Goal: Task Accomplishment & Management: Complete application form

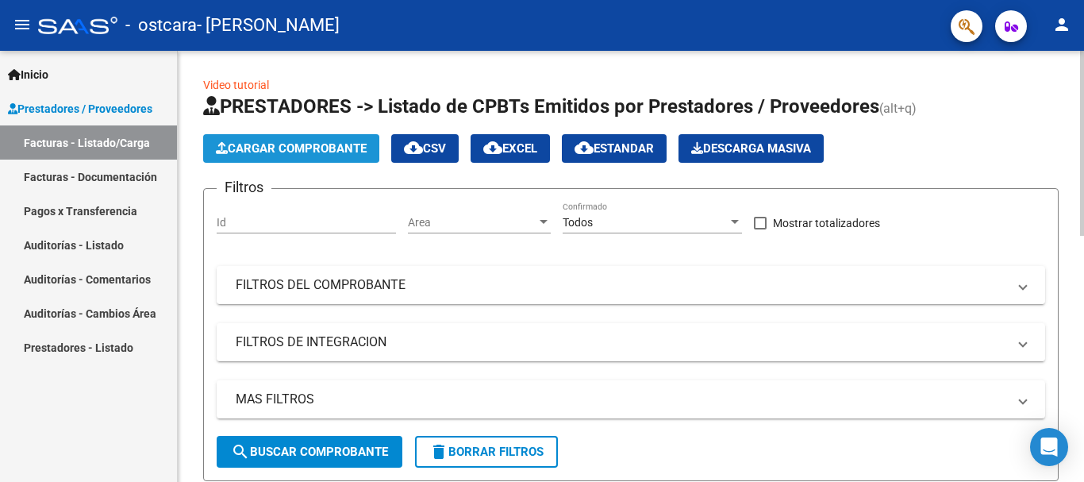
click at [244, 156] on button "Cargar Comprobante" at bounding box center [291, 148] width 176 height 29
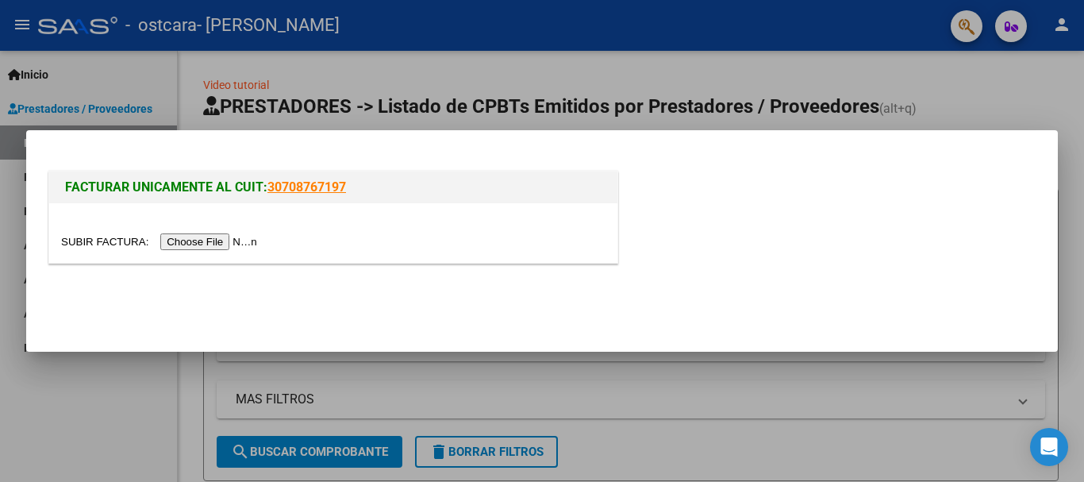
click at [221, 249] on input "file" at bounding box center [161, 241] width 201 height 17
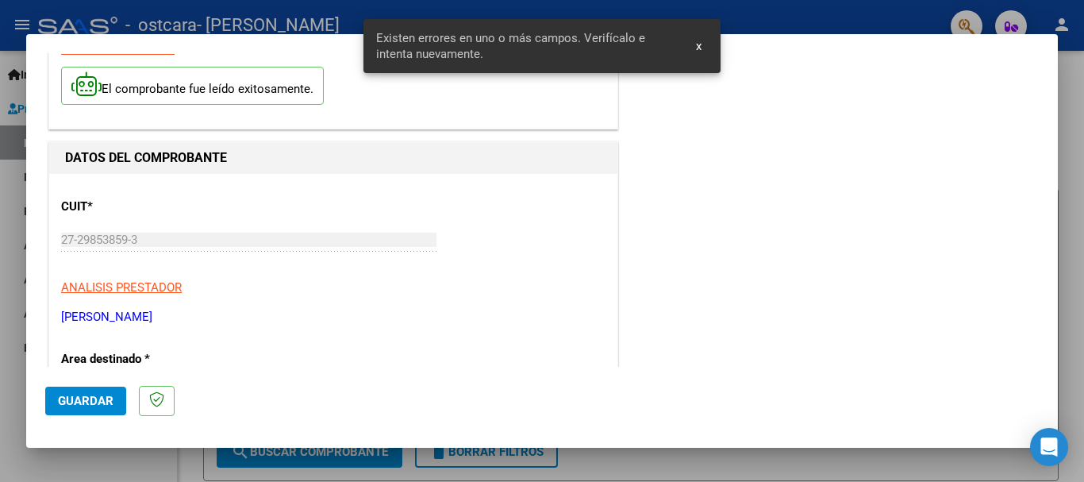
scroll to position [367, 0]
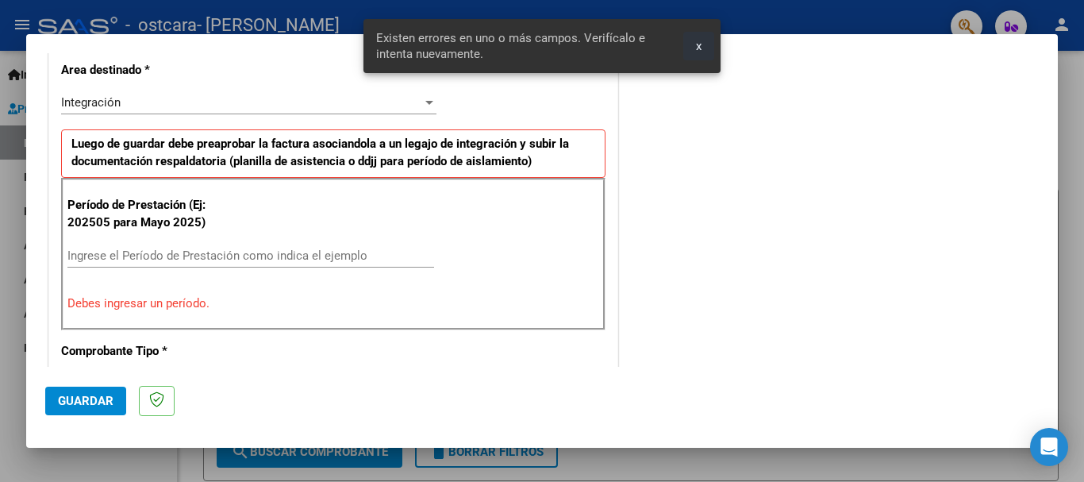
click at [698, 47] on span "x" at bounding box center [699, 46] width 6 height 14
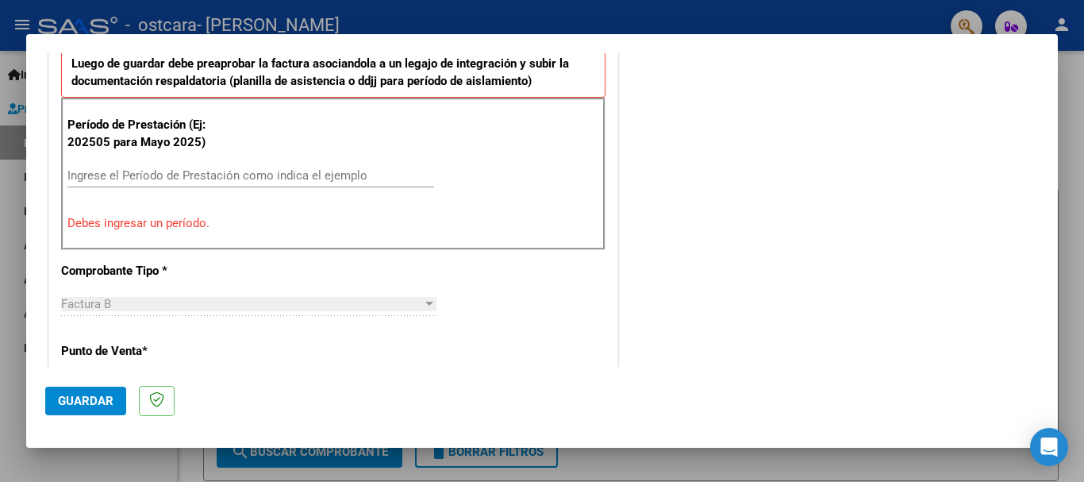
scroll to position [459, 0]
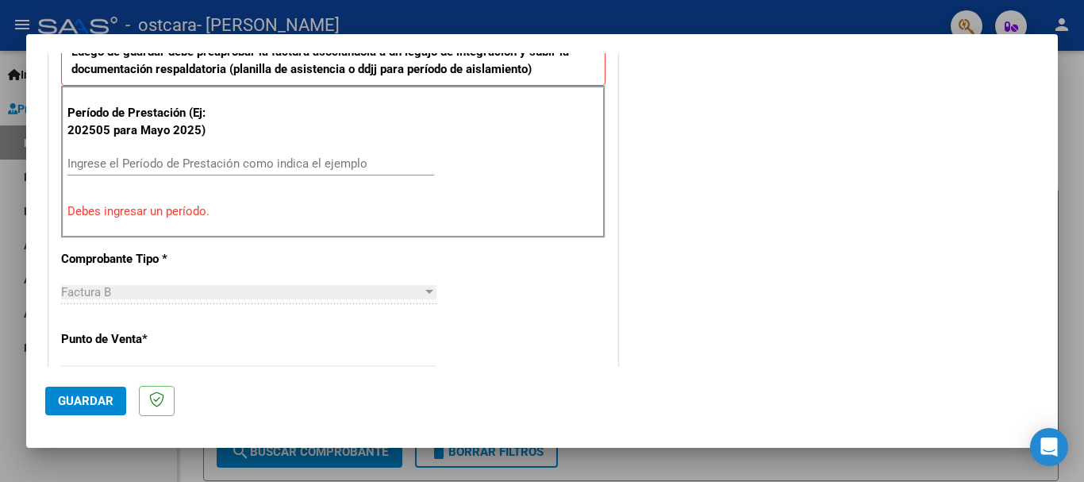
click at [305, 165] on input "Ingrese el Período de Prestación como indica el ejemplo" at bounding box center [250, 163] width 367 height 14
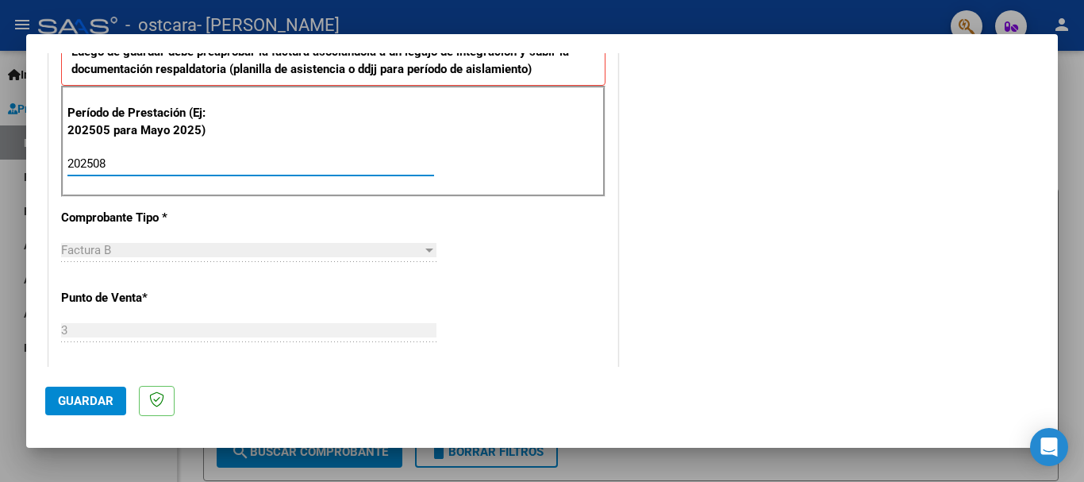
type input "202508"
click at [511, 296] on div "CUIT * 27-29853859-3 Ingresar CUIT ANALISIS PRESTADOR SENA GABRIELA NATALIA ARC…" at bounding box center [333, 390] width 568 height 1195
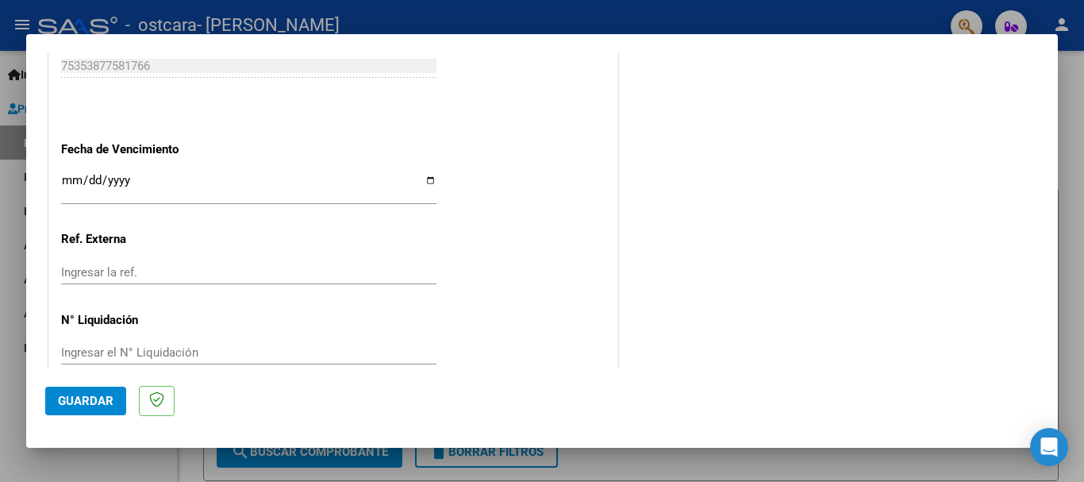
scroll to position [1083, 0]
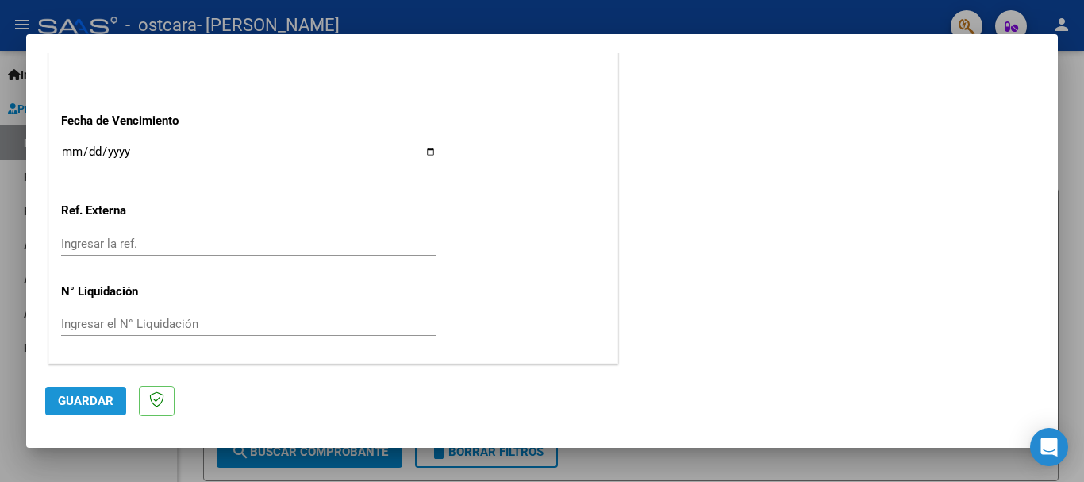
click at [102, 399] on span "Guardar" at bounding box center [86, 401] width 56 height 14
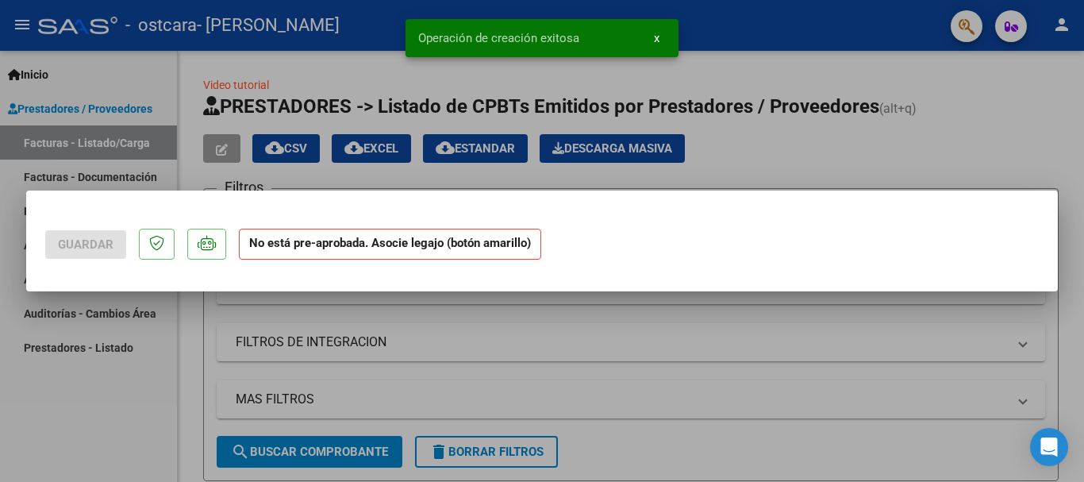
scroll to position [0, 0]
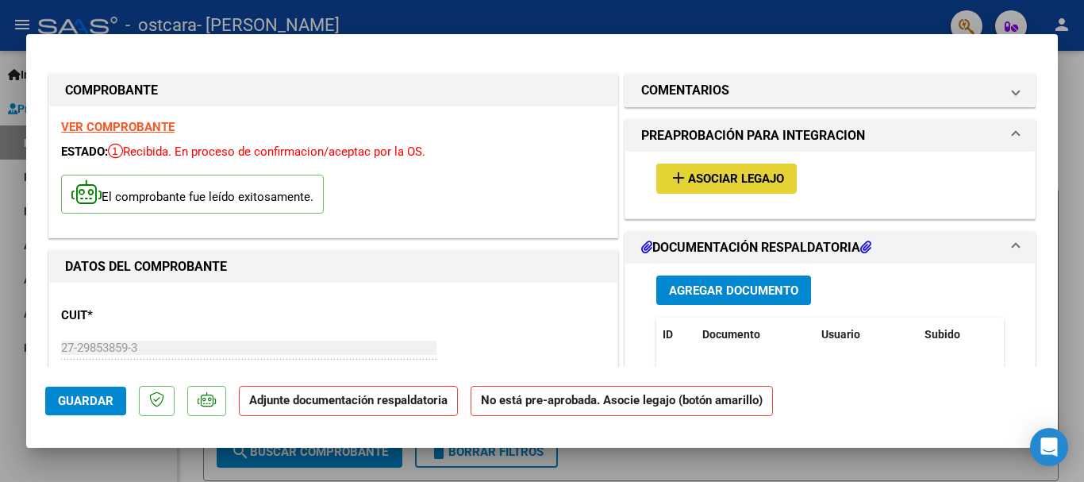
click at [738, 174] on span "Asociar Legajo" at bounding box center [736, 179] width 96 height 14
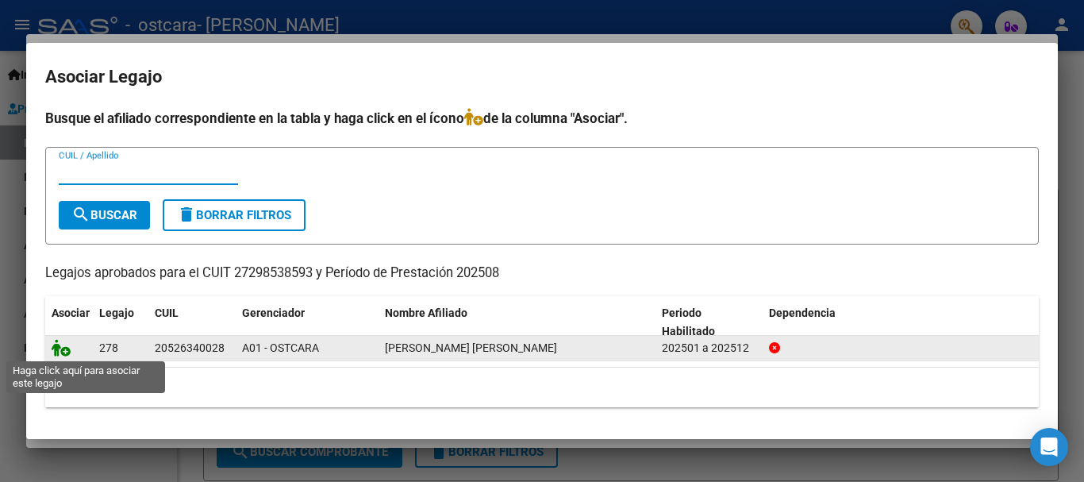
click at [58, 352] on icon at bounding box center [61, 347] width 19 height 17
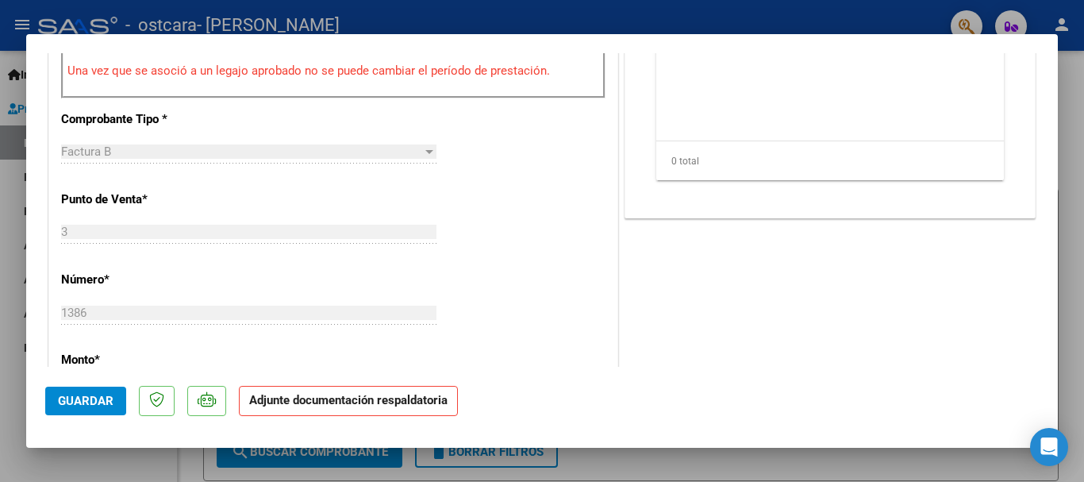
scroll to position [443, 0]
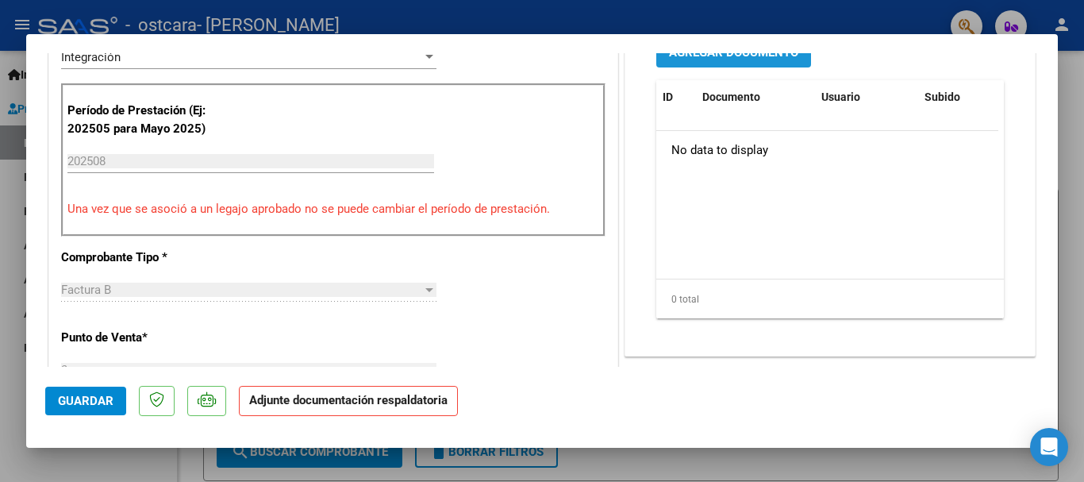
click at [698, 63] on button "Agregar Documento" at bounding box center [733, 51] width 155 height 29
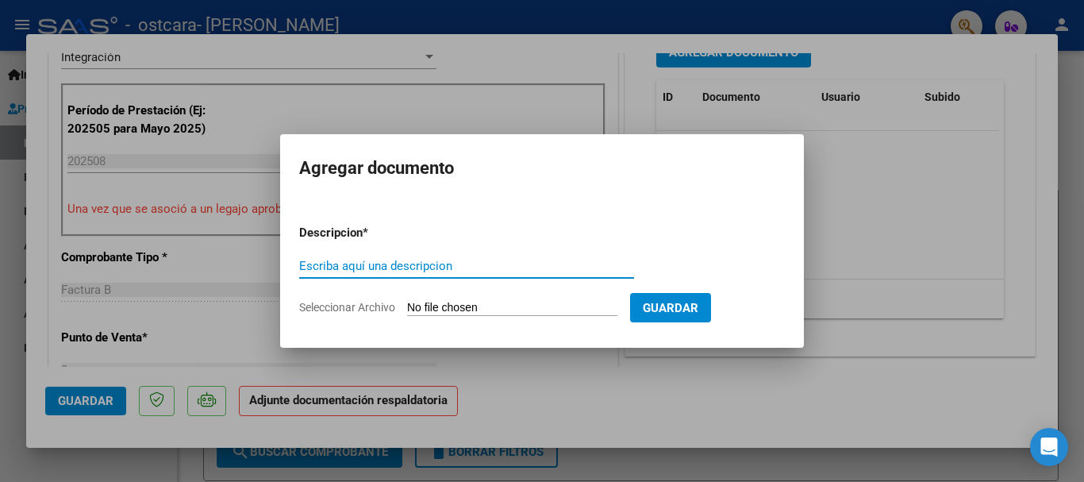
type input "f"
type input "planilla"
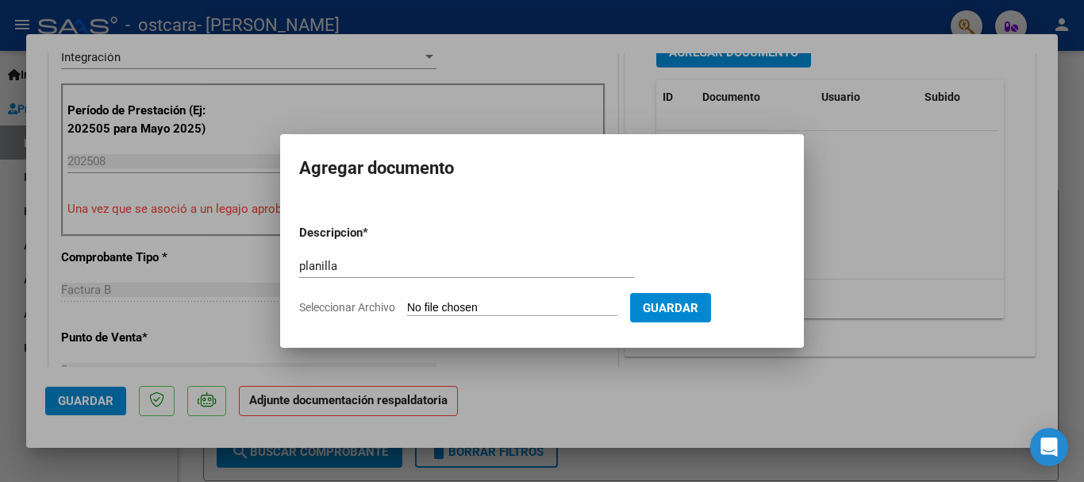
click at [510, 304] on input "Seleccionar Archivo" at bounding box center [512, 308] width 210 height 15
type input "C:\fakepath\Cano 08-25.pdf"
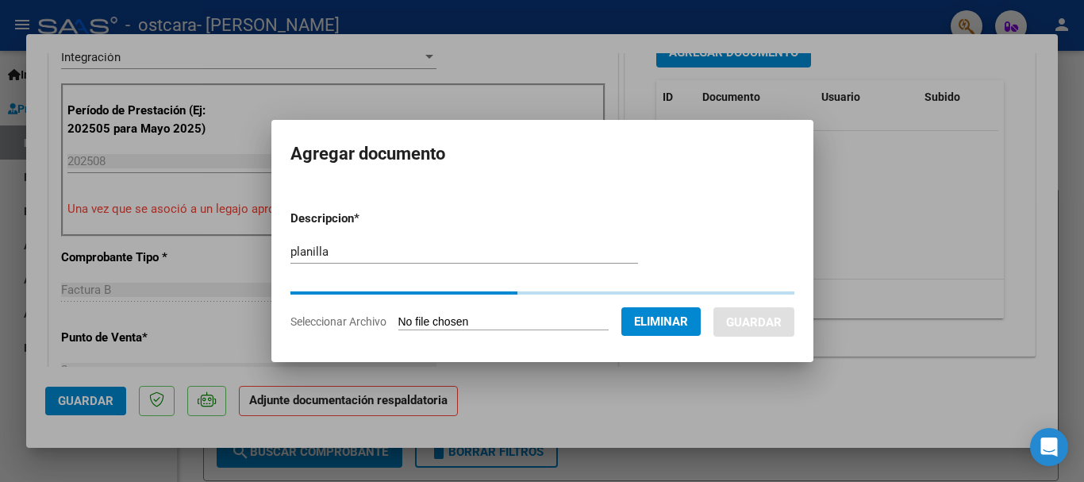
click at [614, 406] on div "COMPROBANTE VER COMPROBANTE ESTADO: Recibida. En proceso de confirmacion/acepta…" at bounding box center [542, 241] width 1084 height 482
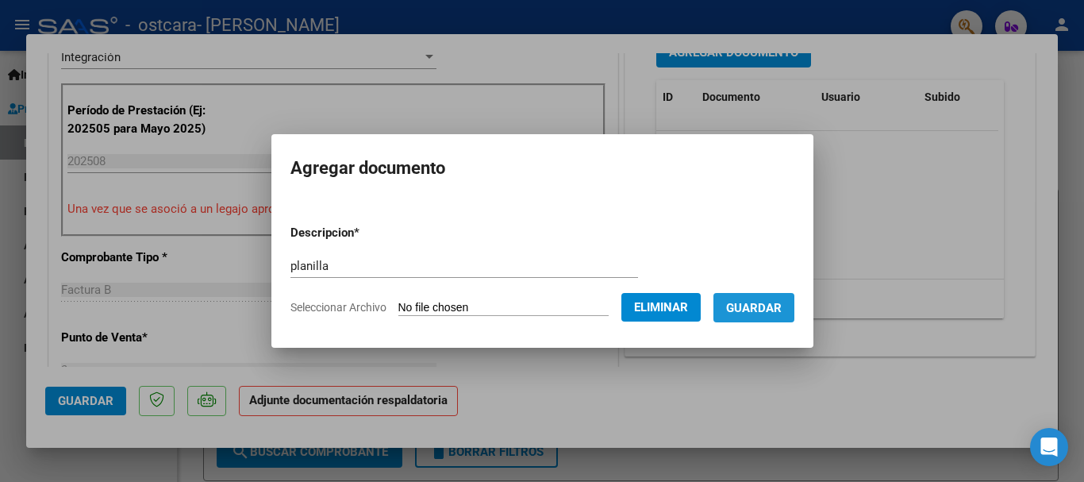
click at [770, 310] on span "Guardar" at bounding box center [754, 308] width 56 height 14
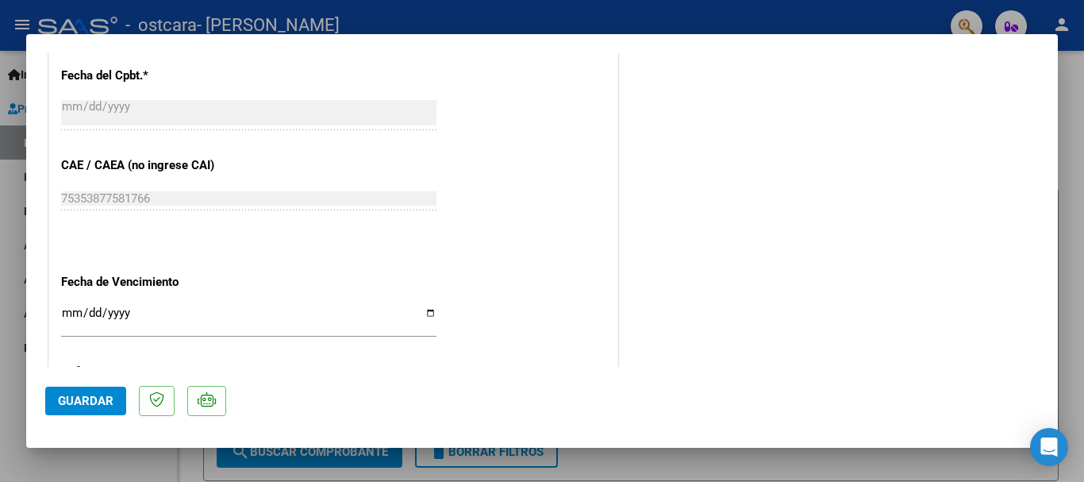
scroll to position [1107, 0]
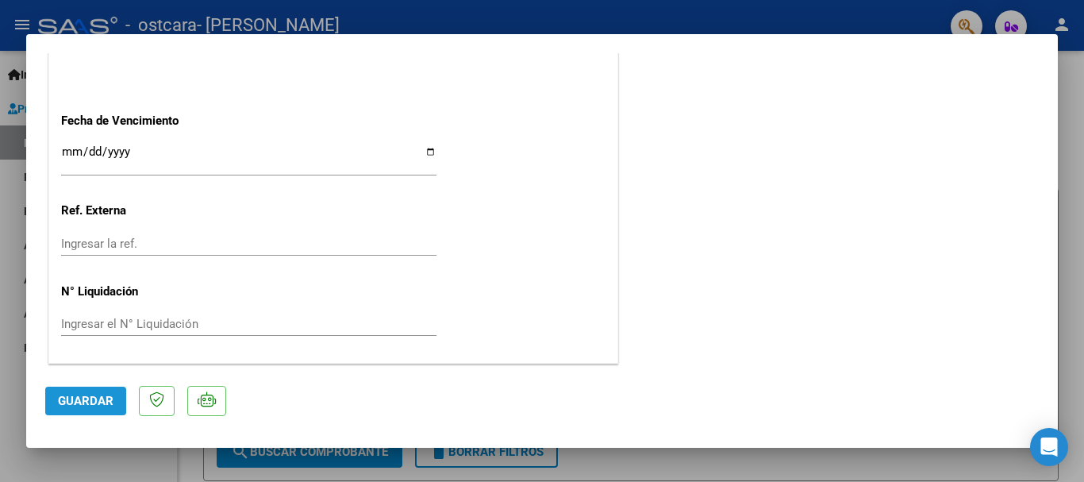
click at [112, 400] on span "Guardar" at bounding box center [86, 401] width 56 height 14
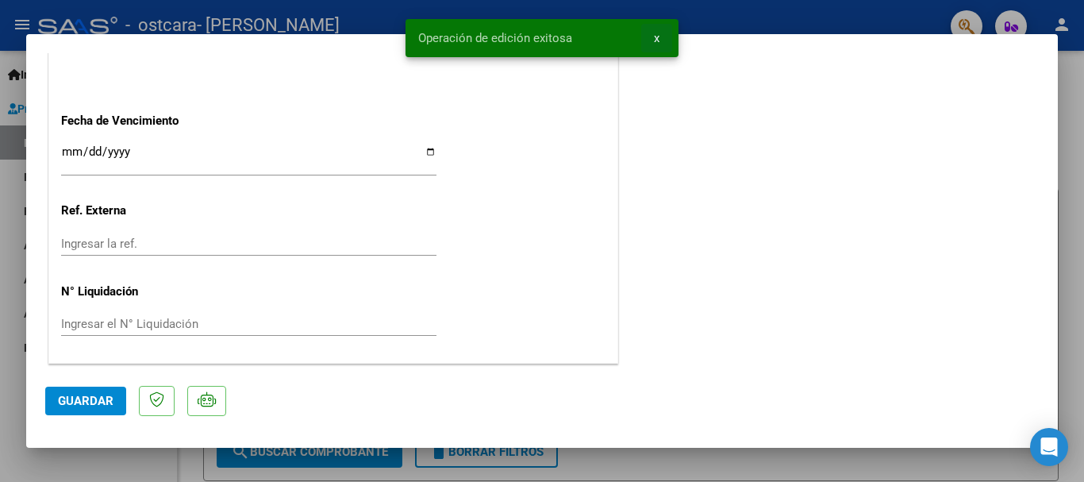
click at [657, 37] on span "x" at bounding box center [657, 38] width 6 height 14
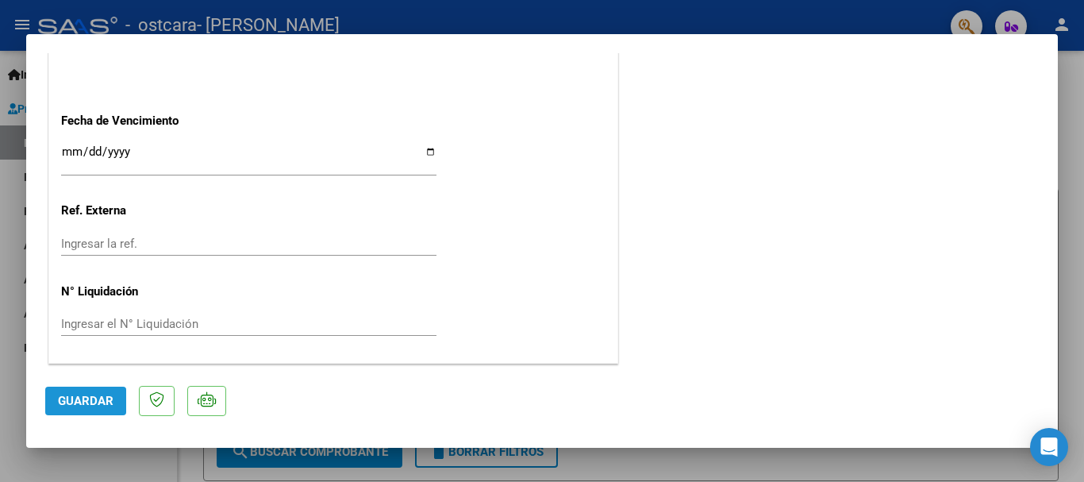
click at [73, 408] on button "Guardar" at bounding box center [85, 401] width 81 height 29
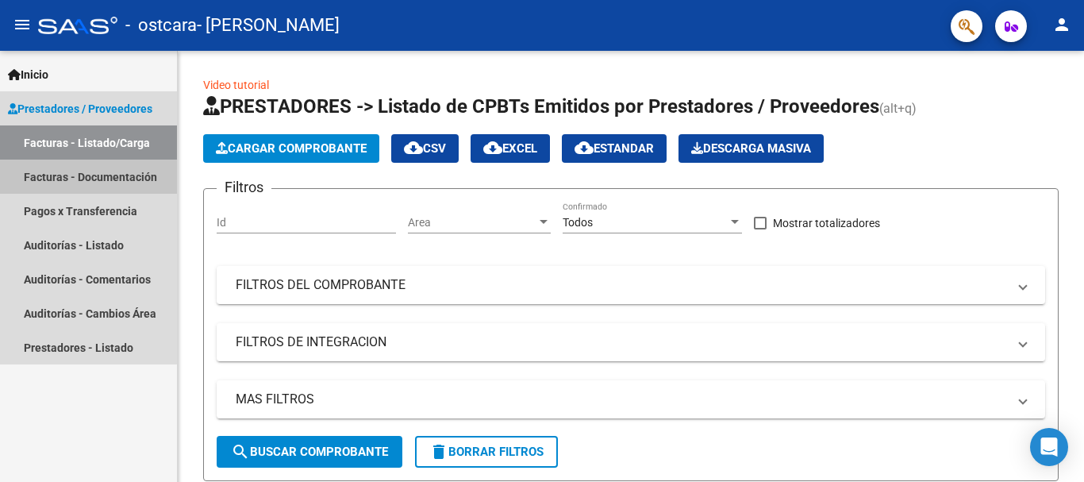
click at [79, 177] on link "Facturas - Documentación" at bounding box center [88, 177] width 177 height 34
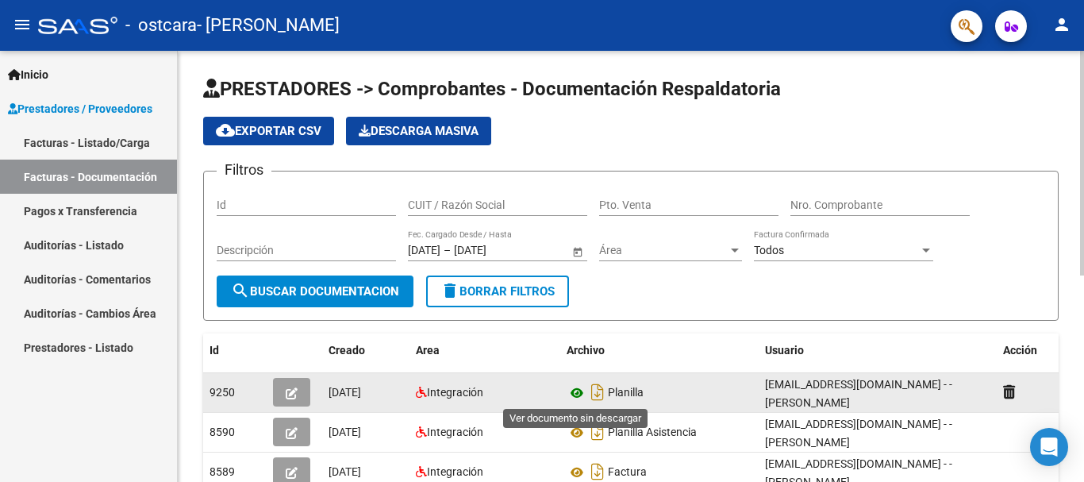
click at [581, 393] on icon at bounding box center [577, 392] width 21 height 19
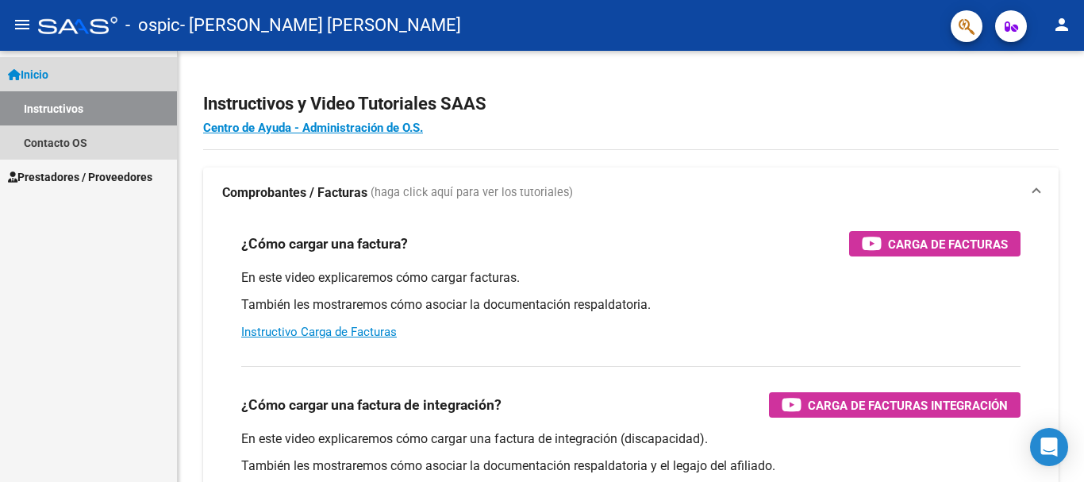
click at [61, 109] on link "Instructivos" at bounding box center [88, 108] width 177 height 34
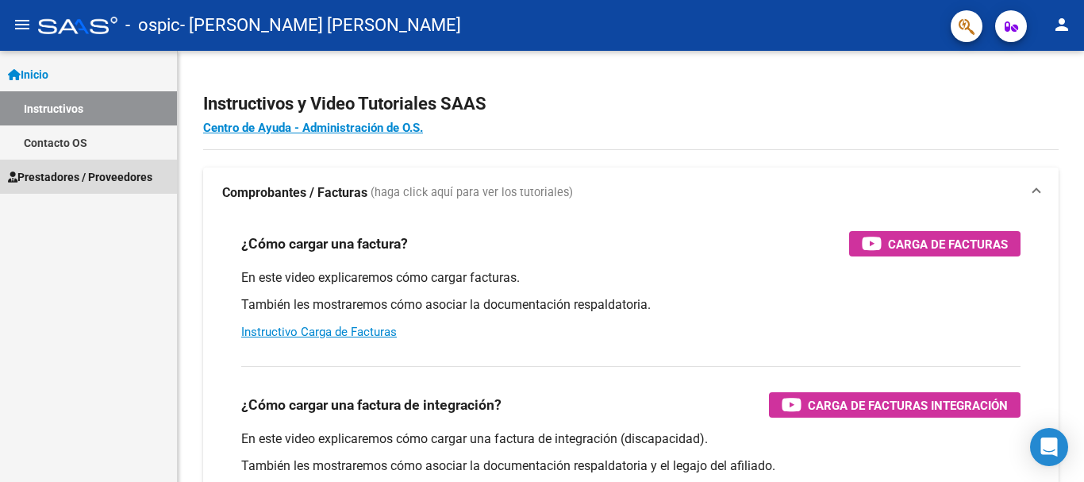
click at [56, 171] on span "Prestadores / Proveedores" at bounding box center [80, 176] width 144 height 17
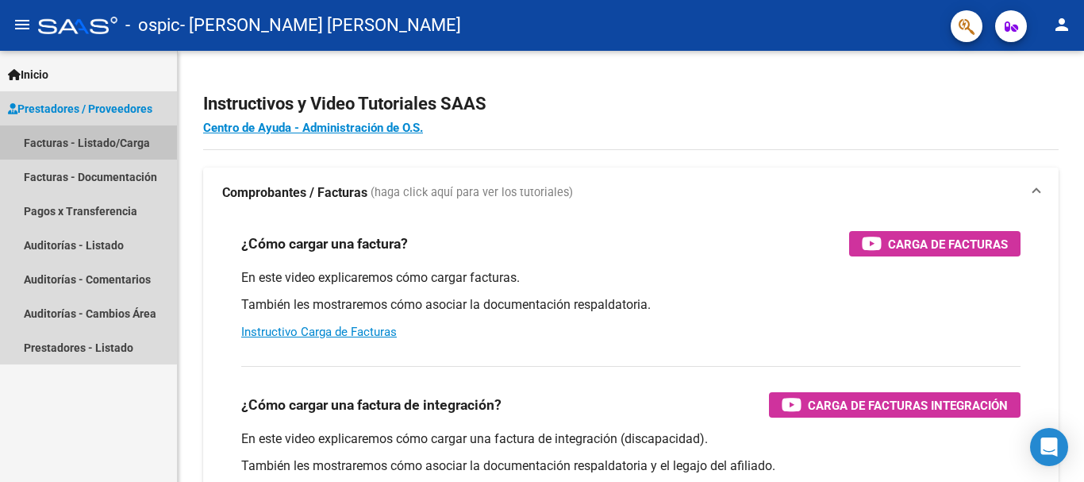
click at [63, 147] on link "Facturas - Listado/Carga" at bounding box center [88, 142] width 177 height 34
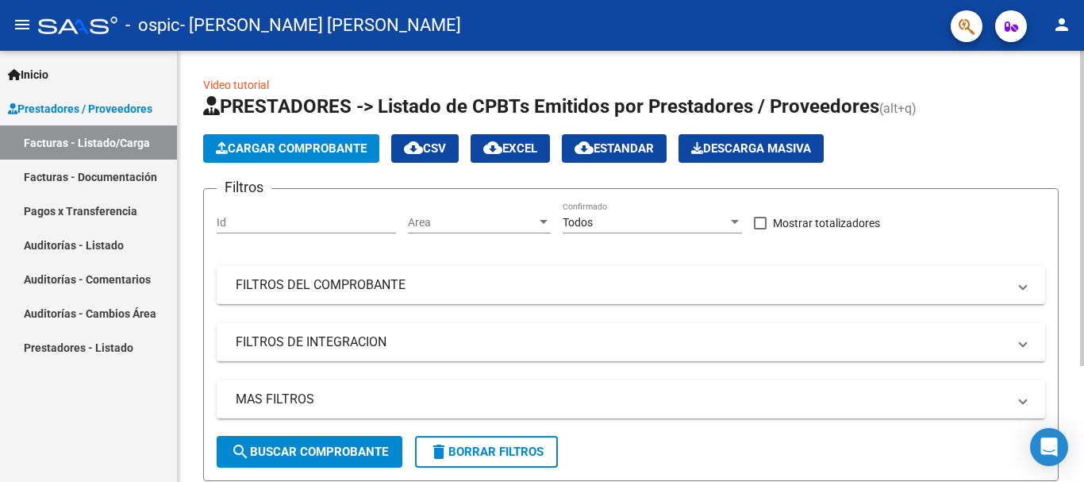
click at [256, 146] on span "Cargar Comprobante" at bounding box center [291, 148] width 151 height 14
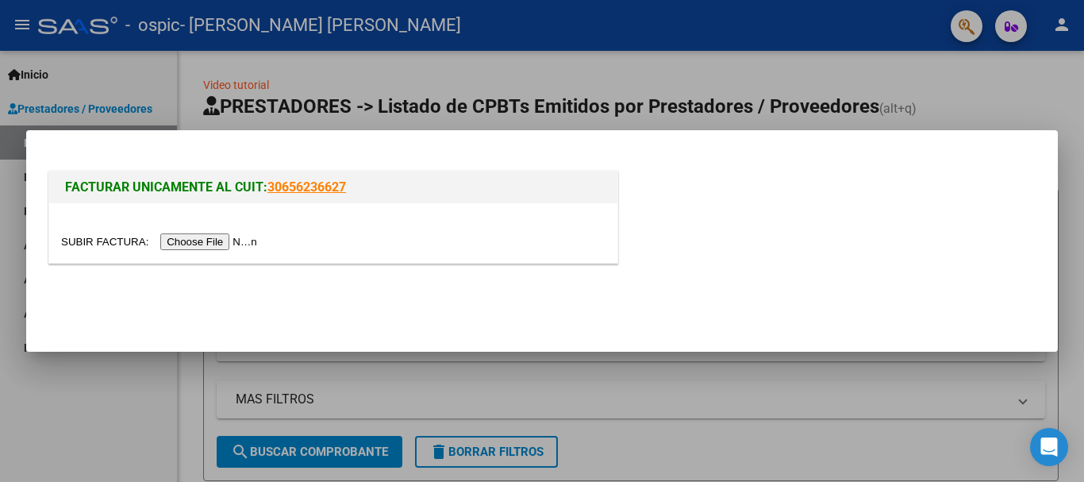
click at [222, 240] on input "file" at bounding box center [161, 241] width 201 height 17
click at [237, 240] on input "file" at bounding box center [161, 241] width 201 height 17
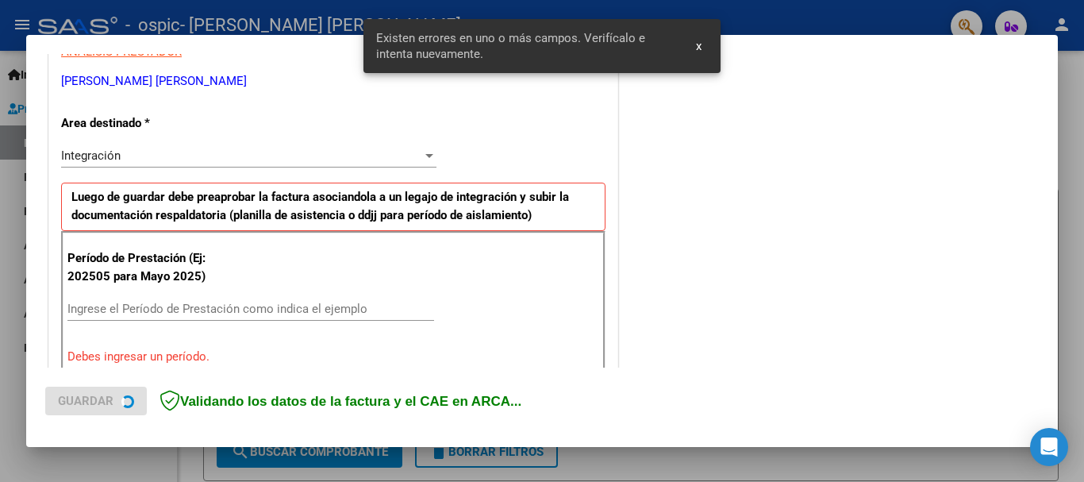
scroll to position [367, 0]
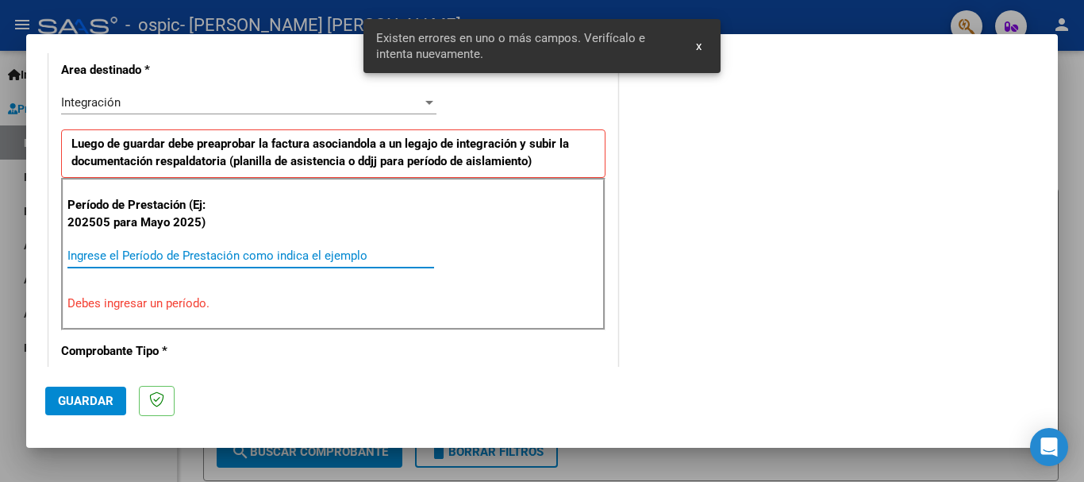
click at [186, 252] on input "Ingrese el Período de Prestación como indica el ejemplo" at bounding box center [250, 255] width 367 height 14
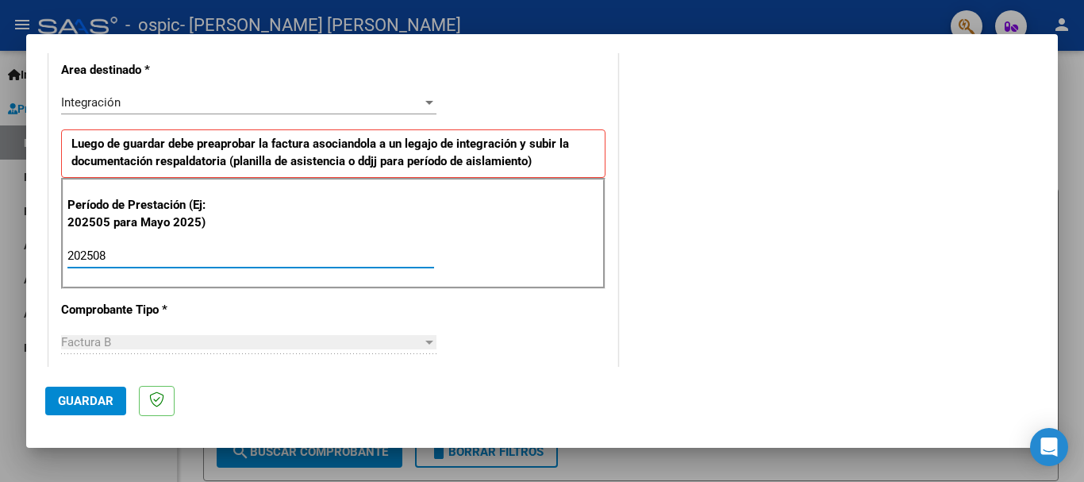
type input "202508"
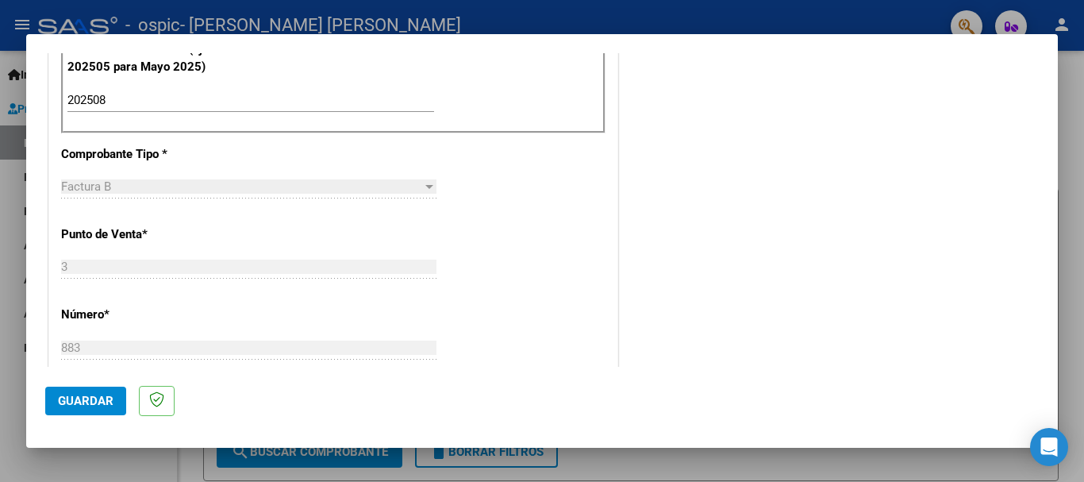
scroll to position [565, 0]
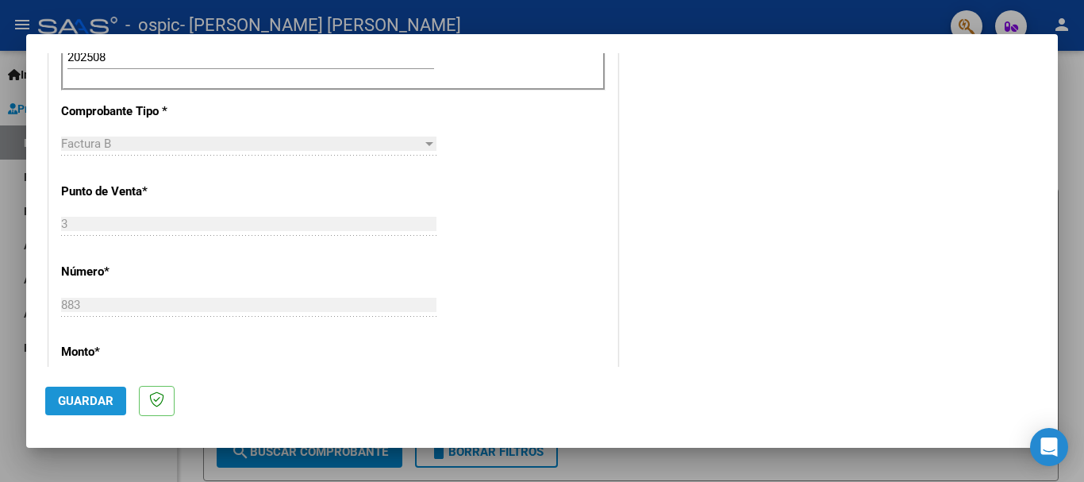
click at [86, 400] on span "Guardar" at bounding box center [86, 401] width 56 height 14
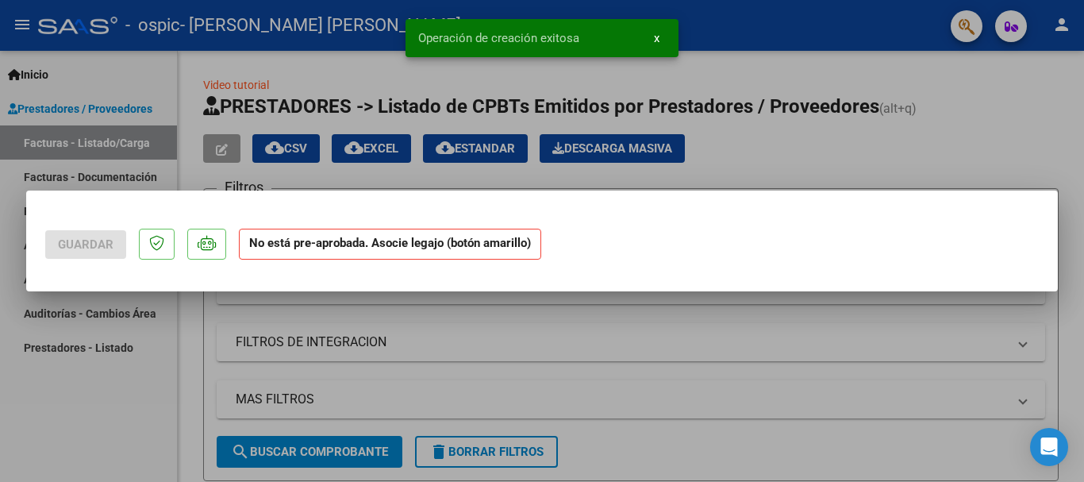
scroll to position [0, 0]
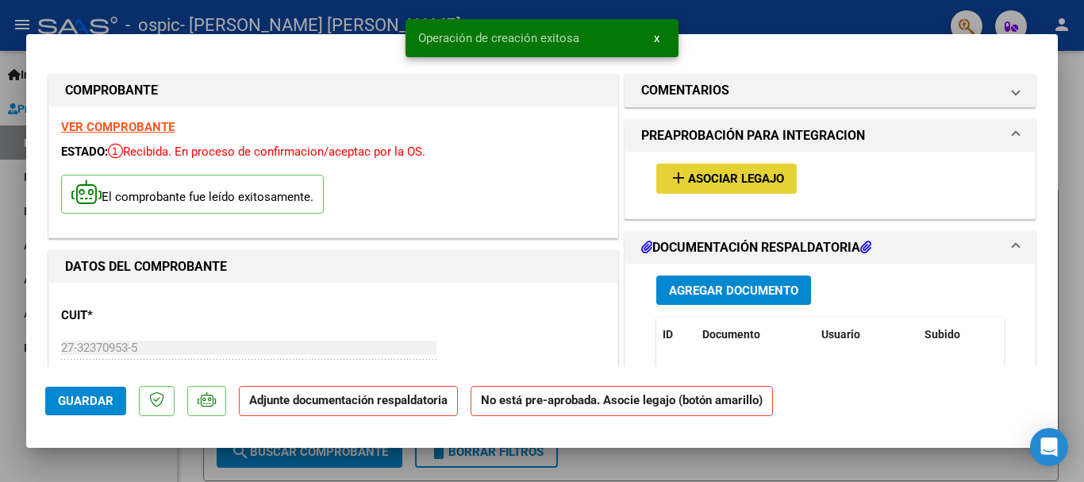
click at [736, 179] on span "Asociar Legajo" at bounding box center [736, 179] width 96 height 14
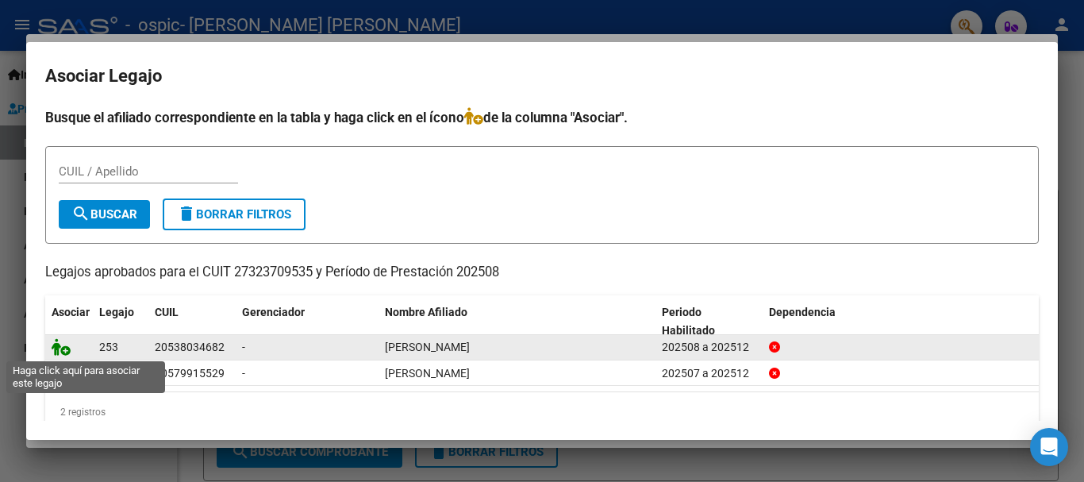
click at [64, 349] on icon at bounding box center [61, 346] width 19 height 17
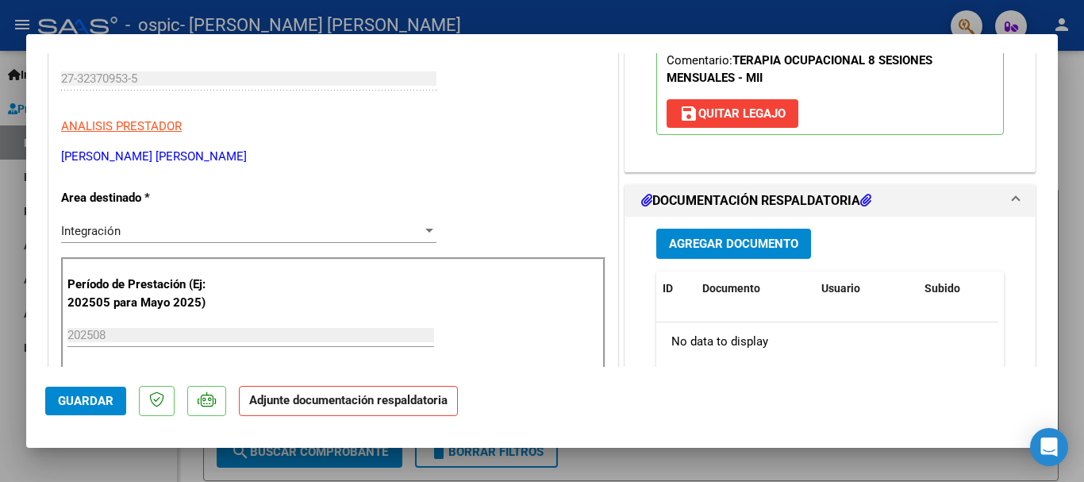
scroll to position [367, 0]
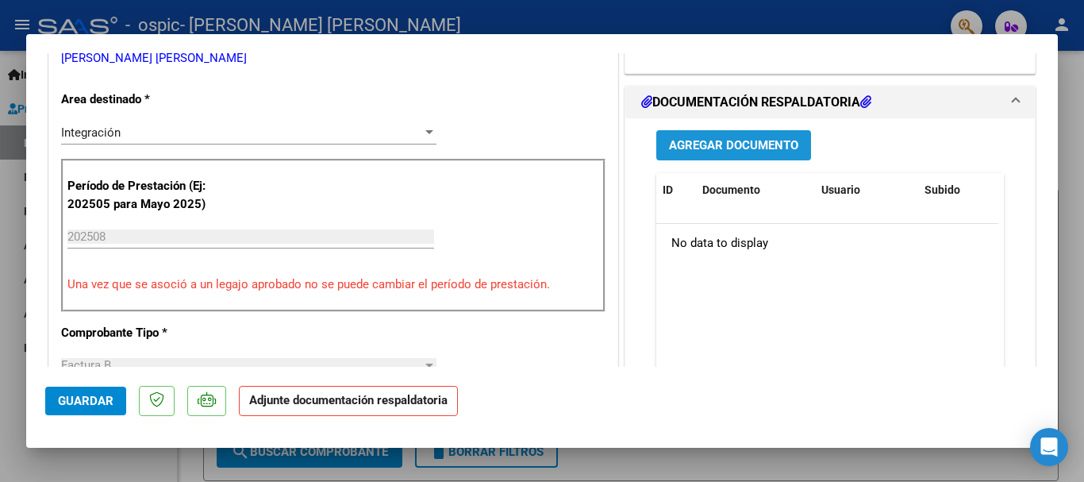
click at [714, 147] on span "Agregar Documento" at bounding box center [733, 146] width 129 height 14
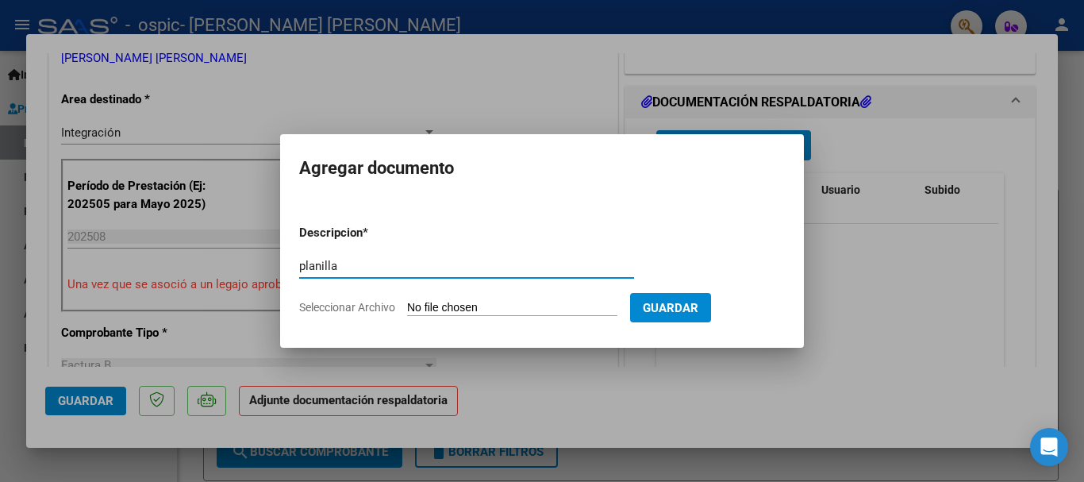
type input "planilla"
click at [474, 302] on input "Seleccionar Archivo" at bounding box center [512, 308] width 210 height 15
click at [465, 307] on input "Seleccionar Archivo" at bounding box center [512, 308] width 210 height 15
type input "C:\fakepath\CamScanner [DATE] 11.13 (1).pdf"
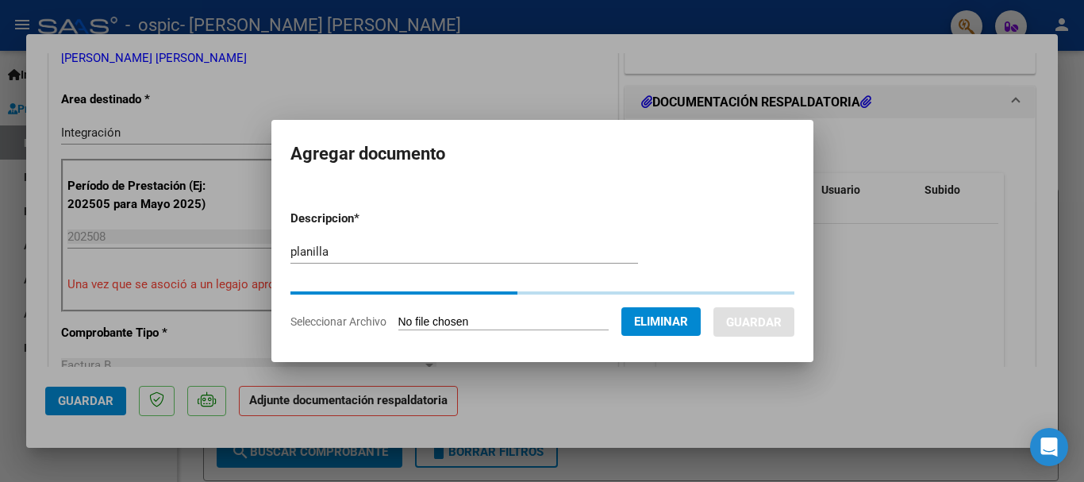
click at [198, 15] on div at bounding box center [542, 241] width 1084 height 482
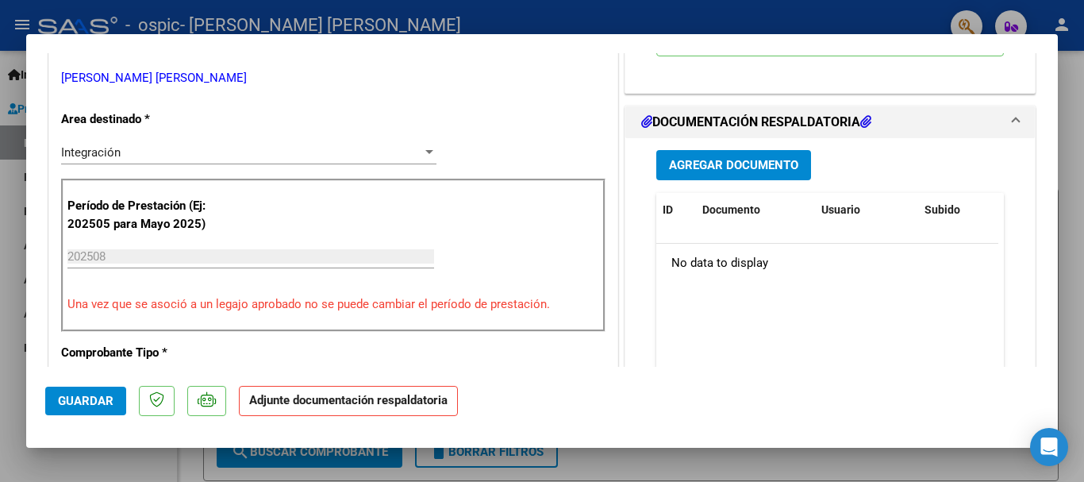
scroll to position [371, 0]
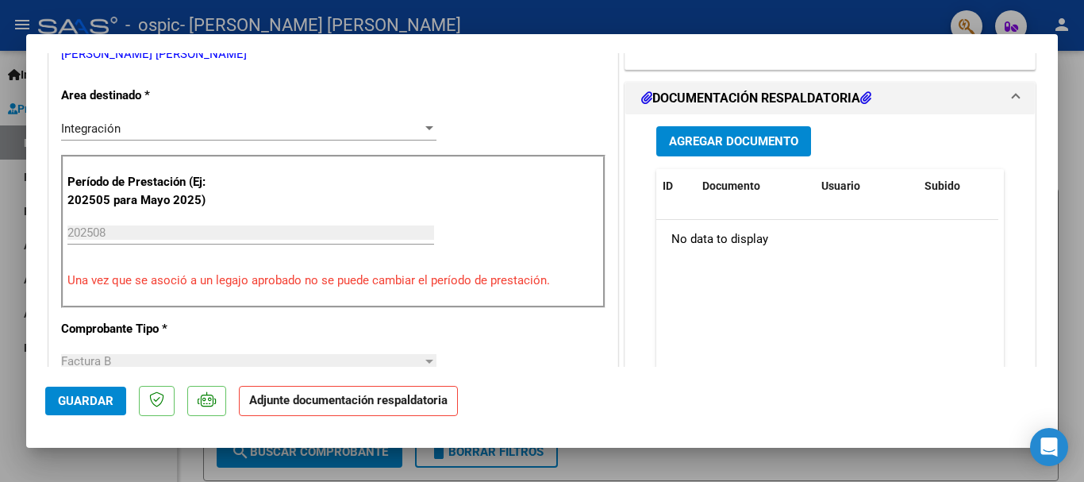
click at [686, 147] on span "Agregar Documento" at bounding box center [733, 142] width 129 height 14
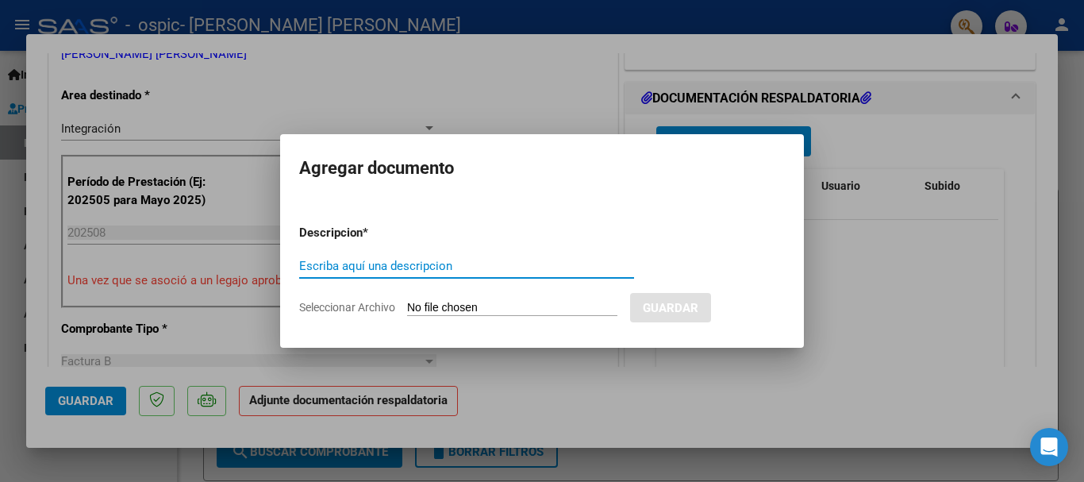
click at [435, 262] on input "Escriba aquí una descripcion" at bounding box center [466, 266] width 335 height 14
type input "planilla"
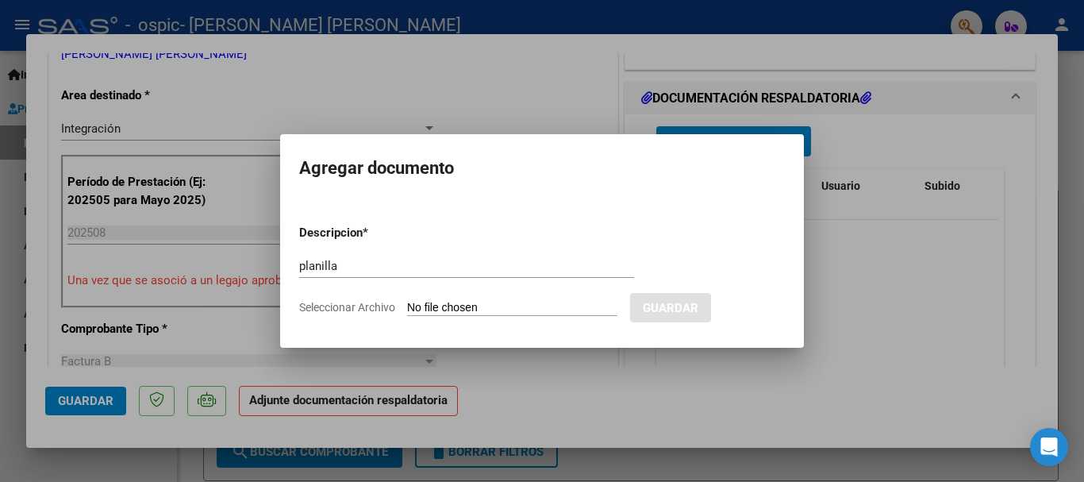
click at [469, 299] on form "Descripcion * planilla Escriba aquí una descripcion Seleccionar Archivo Guardar" at bounding box center [542, 270] width 486 height 116
click at [446, 310] on input "Seleccionar Archivo" at bounding box center [512, 308] width 210 height 15
type input "C:\fakepath\planilla barrios.pdf"
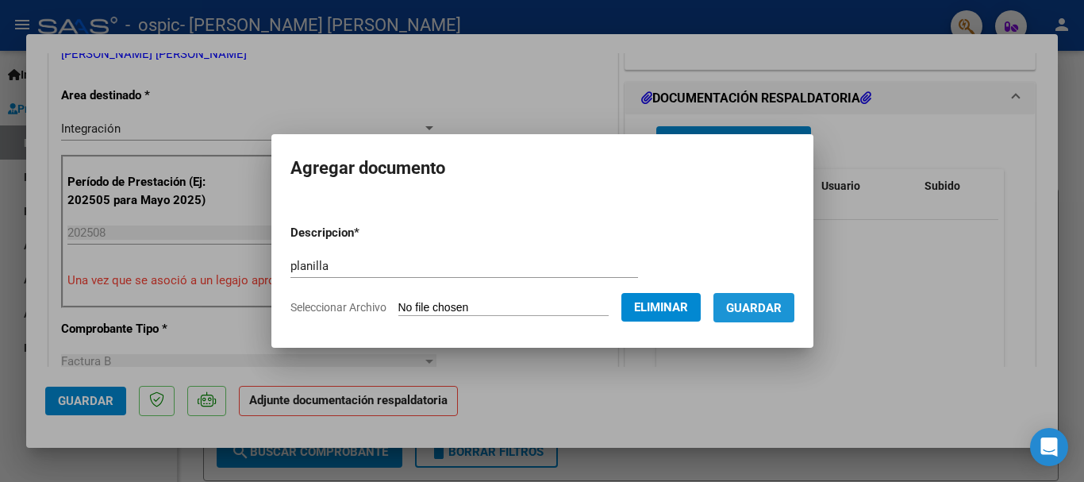
click at [763, 302] on span "Guardar" at bounding box center [754, 308] width 56 height 14
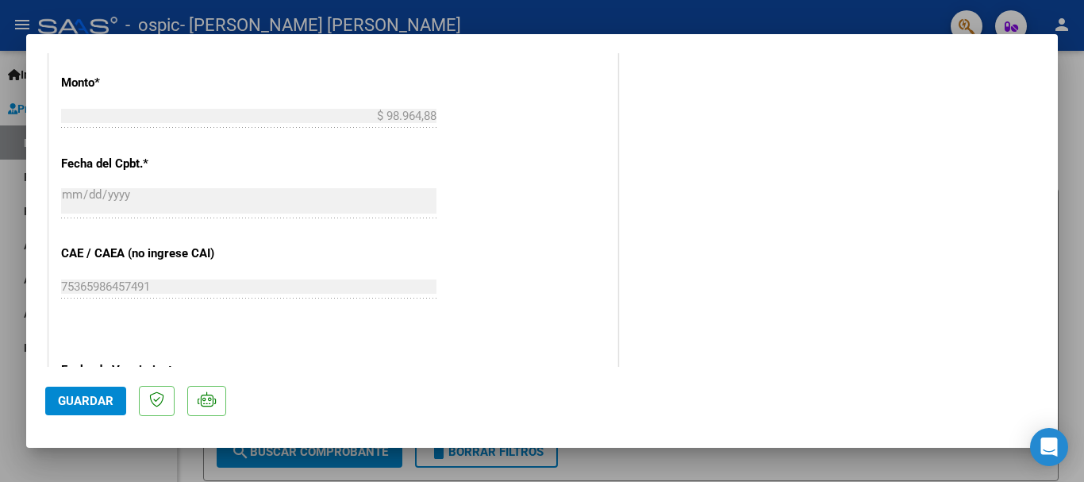
scroll to position [862, 0]
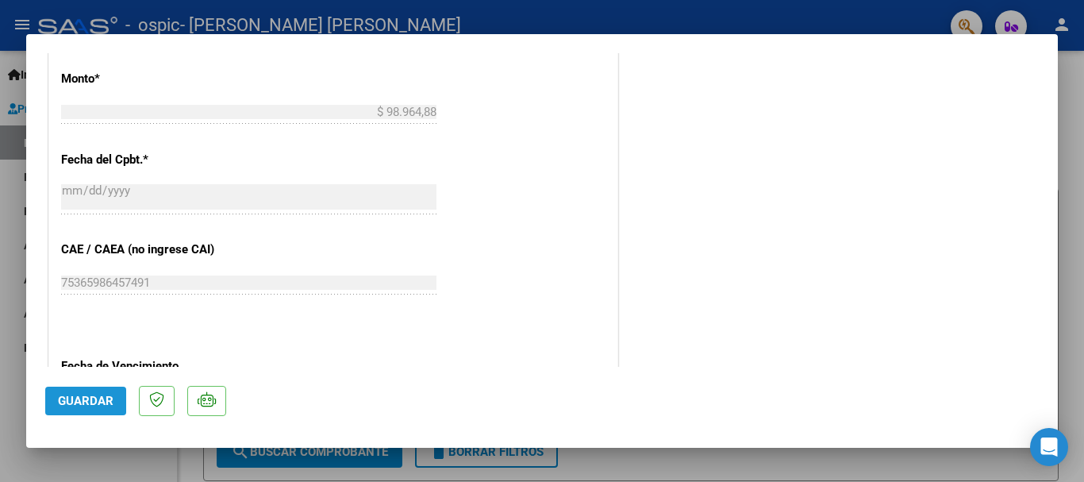
click at [83, 401] on span "Guardar" at bounding box center [86, 401] width 56 height 14
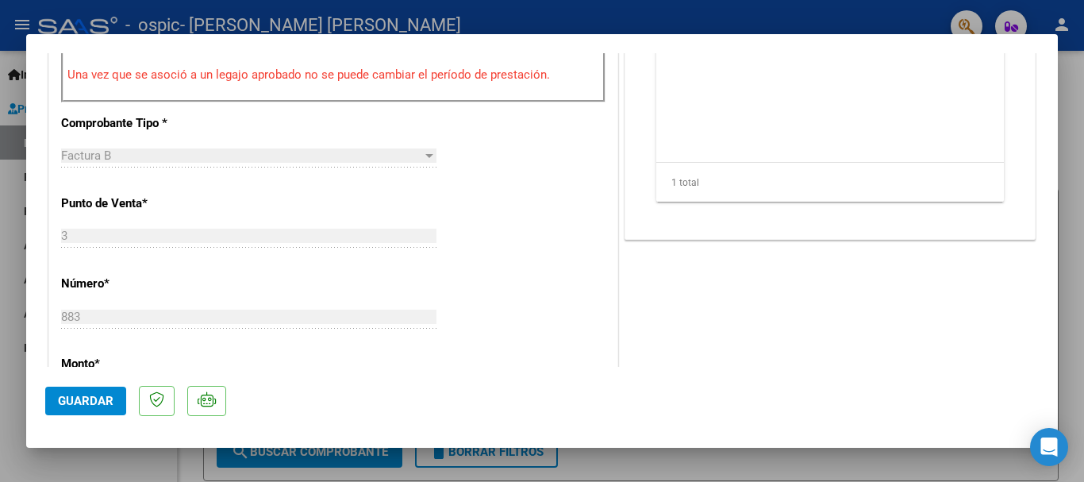
scroll to position [617, 0]
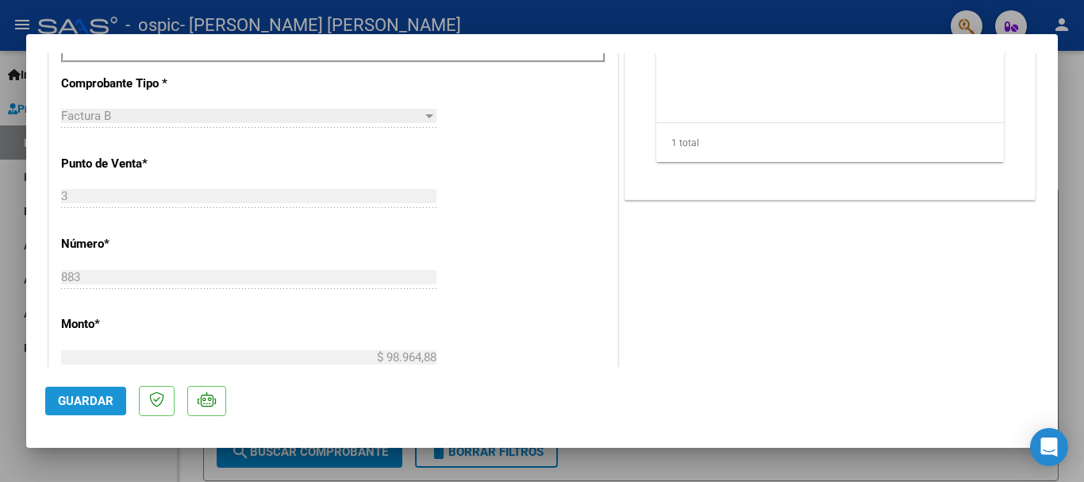
click at [87, 396] on span "Guardar" at bounding box center [86, 401] width 56 height 14
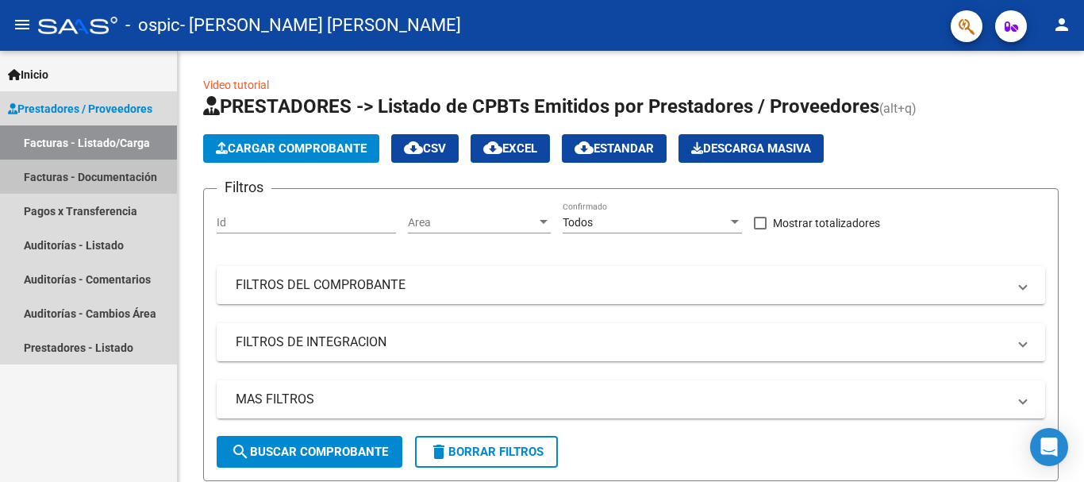
click at [78, 175] on link "Facturas - Documentación" at bounding box center [88, 177] width 177 height 34
